Goal: Task Accomplishment & Management: Manage account settings

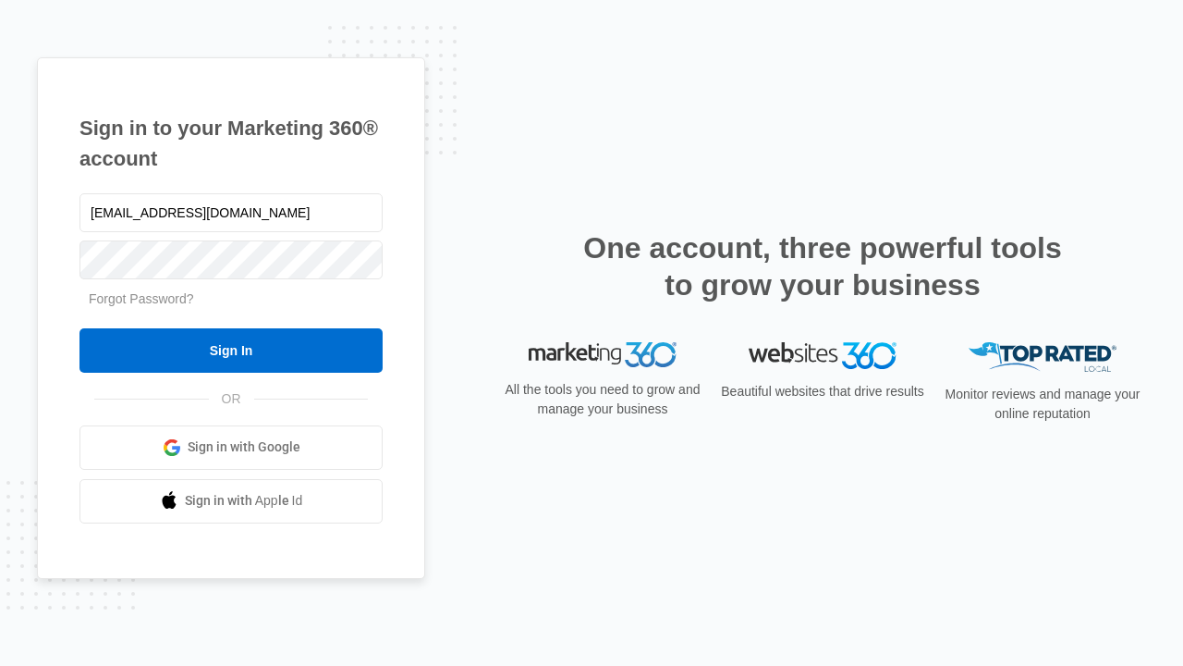
type input "[EMAIL_ADDRESS][DOMAIN_NAME]"
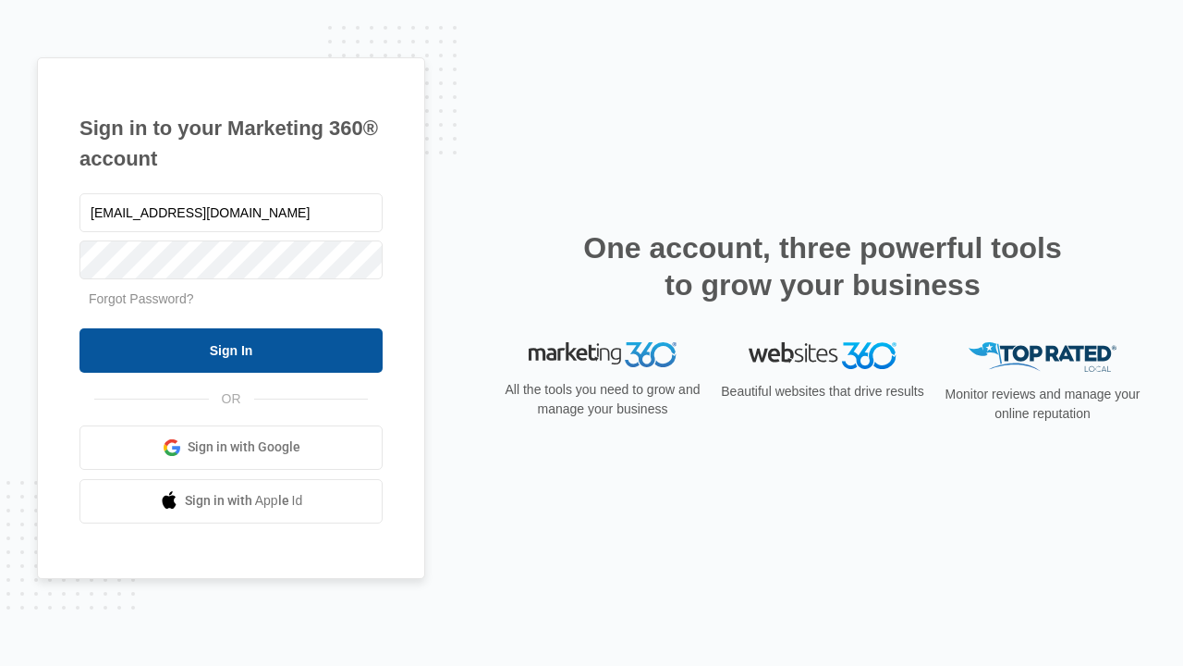
click at [231, 349] on input "Sign In" at bounding box center [231, 350] width 303 height 44
